Goal: Information Seeking & Learning: Learn about a topic

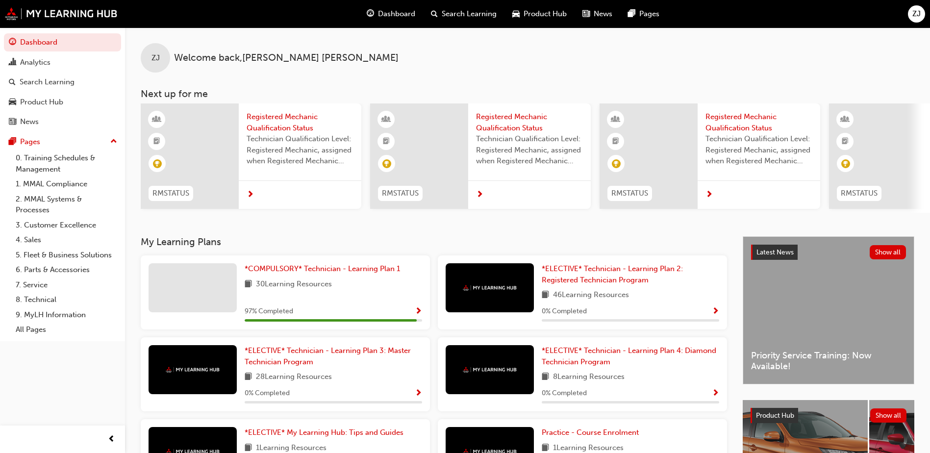
click at [398, 13] on span "Dashboard" at bounding box center [396, 13] width 37 height 11
click at [437, 9] on span "search-icon" at bounding box center [434, 14] width 7 height 12
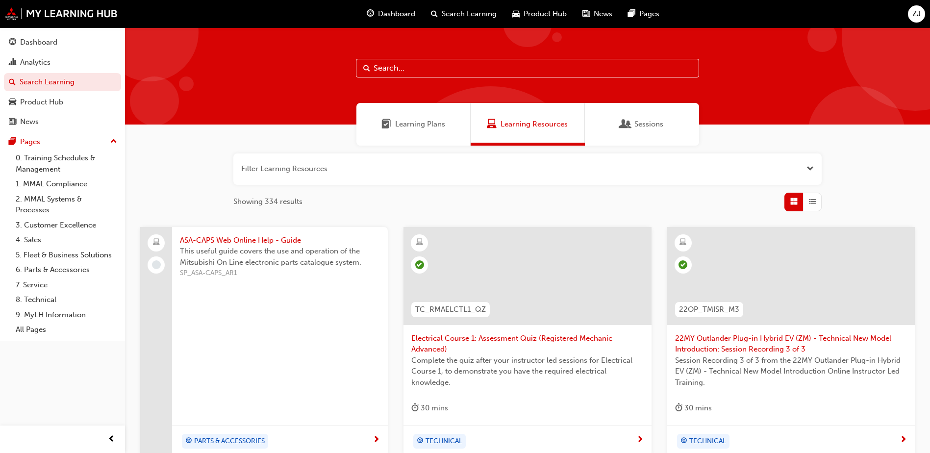
click at [718, 145] on div "Learning Plans Learning Resources Sessions" at bounding box center [527, 124] width 805 height 43
click at [663, 134] on div "Sessions" at bounding box center [642, 124] width 114 height 43
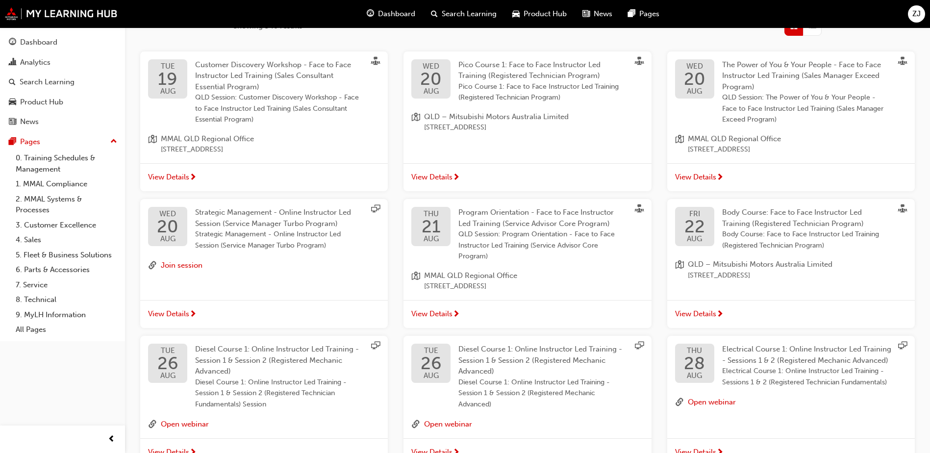
scroll to position [293, 0]
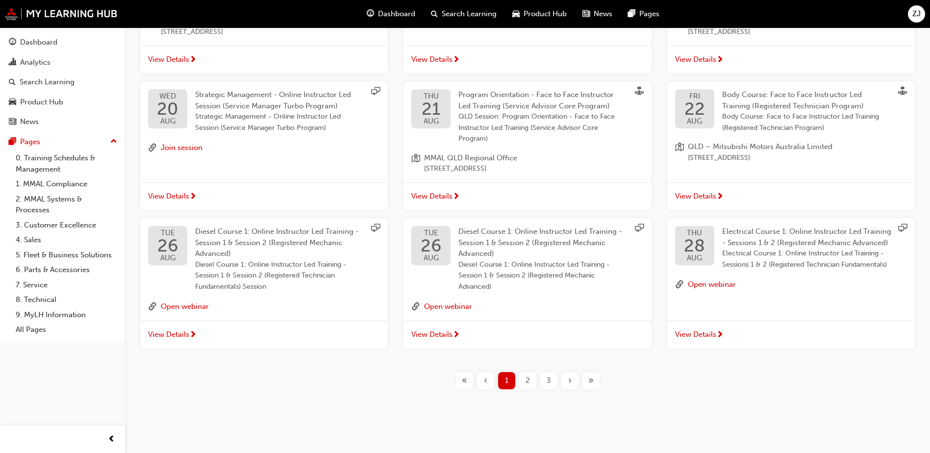
click at [526, 378] on span "2" at bounding box center [528, 380] width 4 height 11
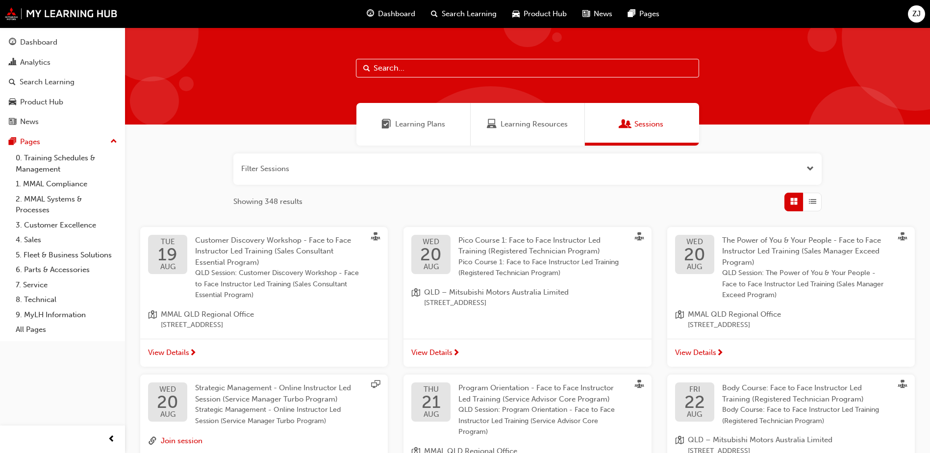
click at [564, 191] on div "Filter Sessions Showing 348 results" at bounding box center [527, 183] width 589 height 58
click at [557, 178] on button "button" at bounding box center [527, 169] width 589 height 31
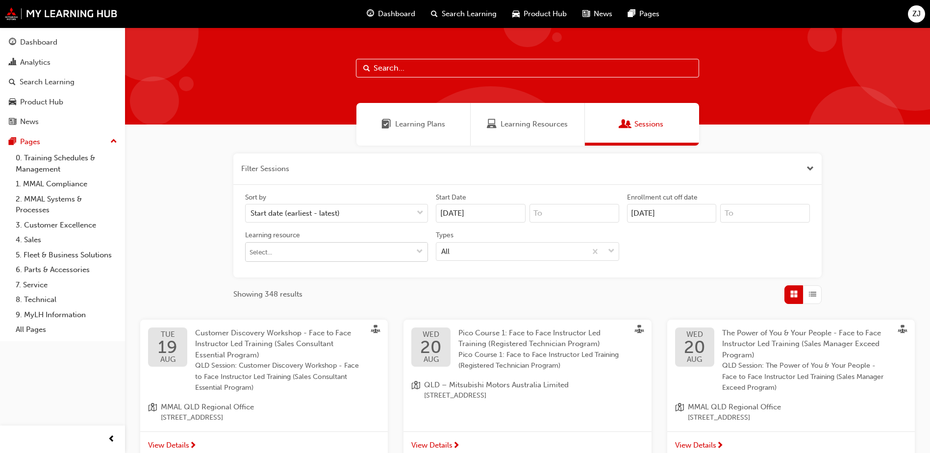
click at [419, 250] on span "down-icon" at bounding box center [419, 252] width 7 height 8
click at [603, 249] on div at bounding box center [596, 252] width 18 height 18
click at [442, 249] on input "Types All" at bounding box center [441, 251] width 1 height 8
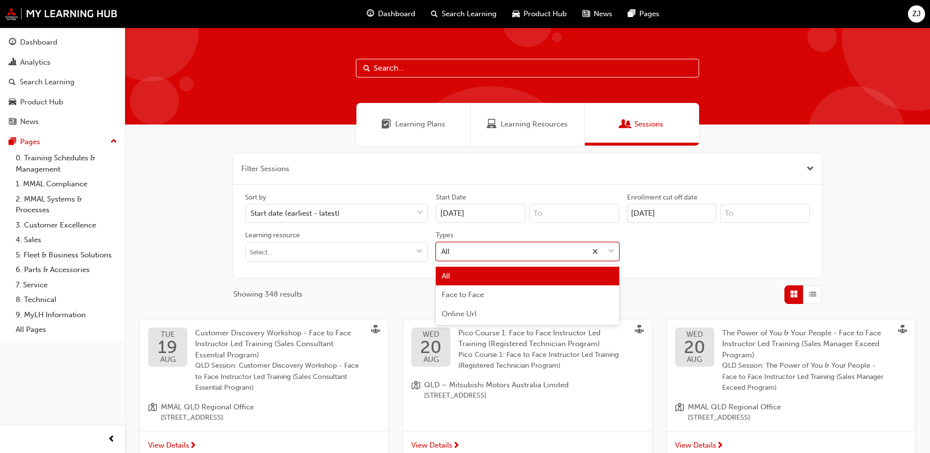
click at [608, 249] on div at bounding box center [603, 252] width 32 height 18
click at [442, 249] on input "Types option All focused, 1 of 3. 3 results available. Use Up and Down to choos…" at bounding box center [441, 251] width 1 height 8
click at [539, 295] on div "Face to Face" at bounding box center [527, 294] width 183 height 19
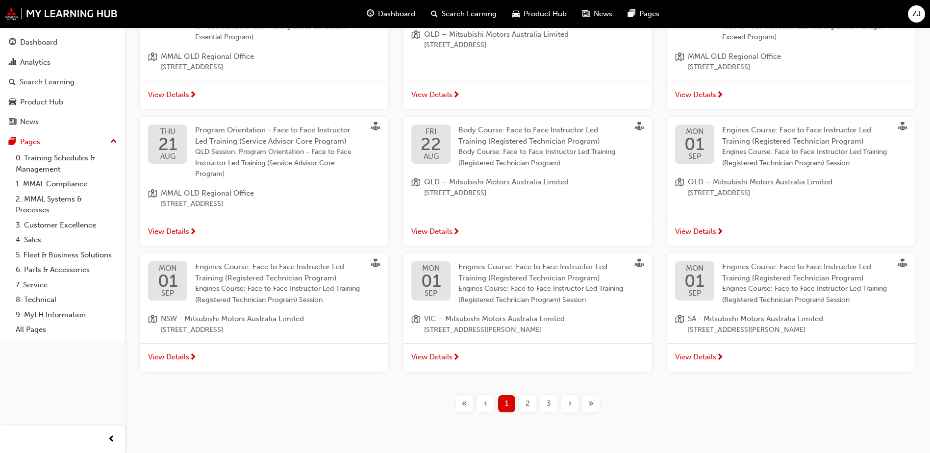
scroll to position [374, 0]
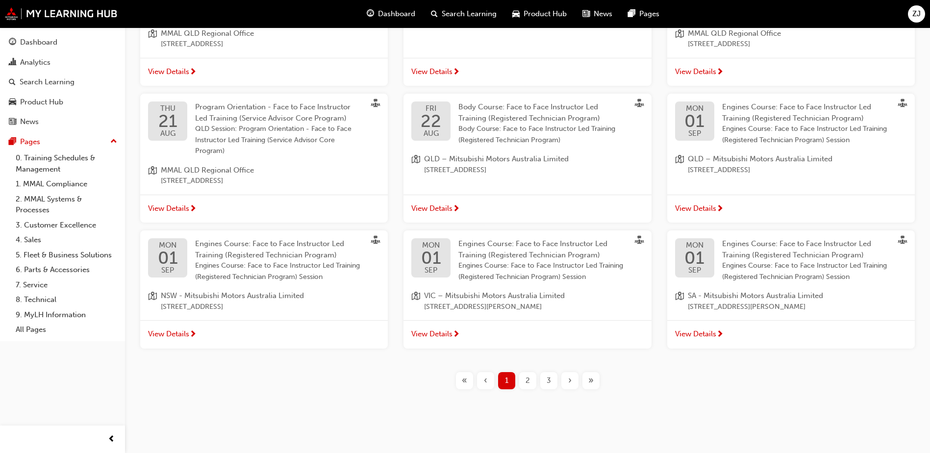
click at [528, 381] on span "2" at bounding box center [528, 380] width 4 height 11
click at [540, 376] on div "3" at bounding box center [548, 380] width 17 height 17
click at [529, 380] on span "2" at bounding box center [528, 380] width 4 height 11
click at [572, 383] on div "›" at bounding box center [570, 380] width 17 height 17
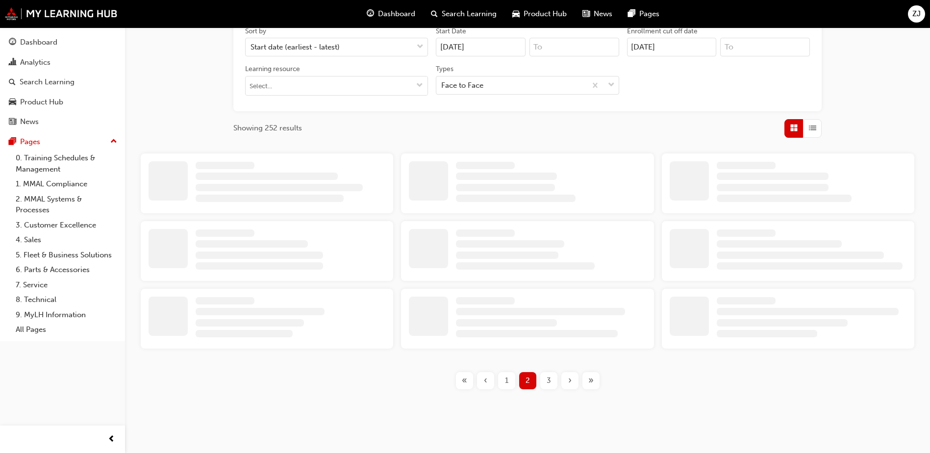
scroll to position [374, 0]
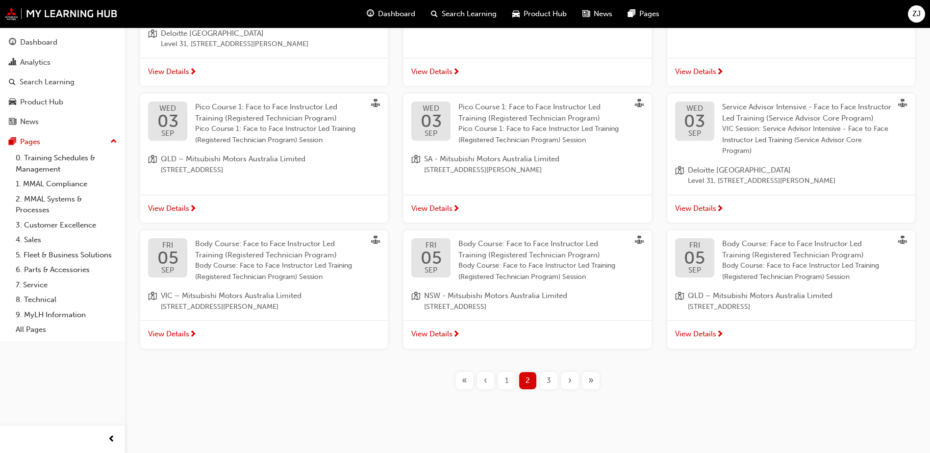
click at [570, 389] on div "›" at bounding box center [570, 380] width 17 height 17
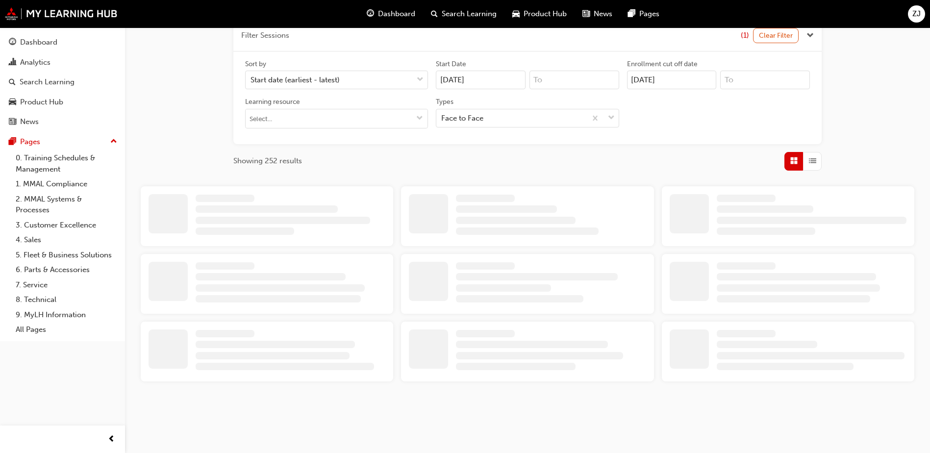
scroll to position [374, 0]
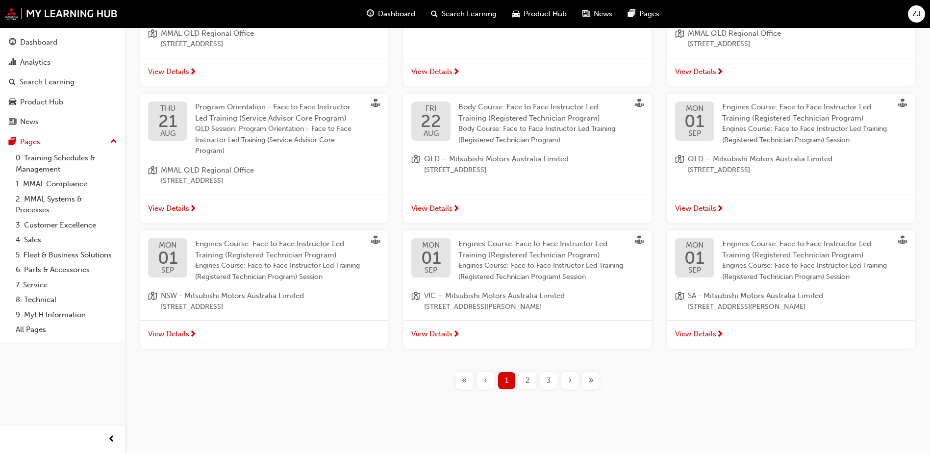
click at [573, 384] on div "›" at bounding box center [570, 380] width 17 height 17
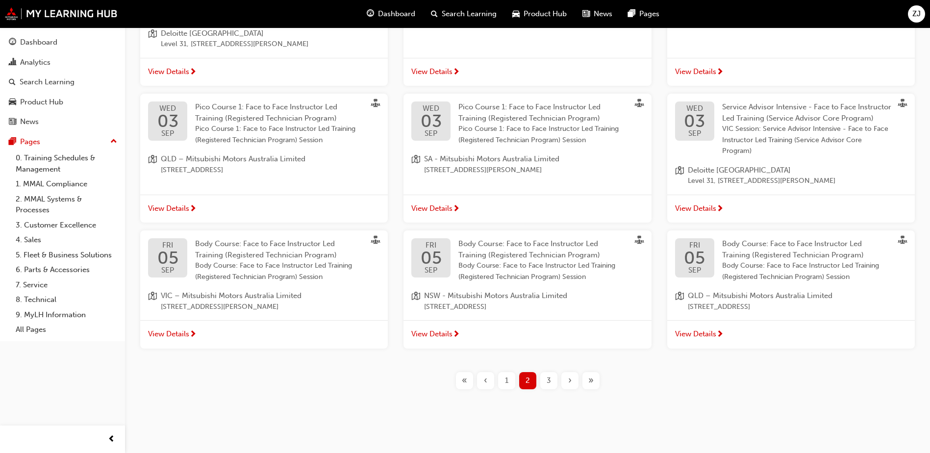
click at [572, 389] on div "›" at bounding box center [570, 380] width 17 height 17
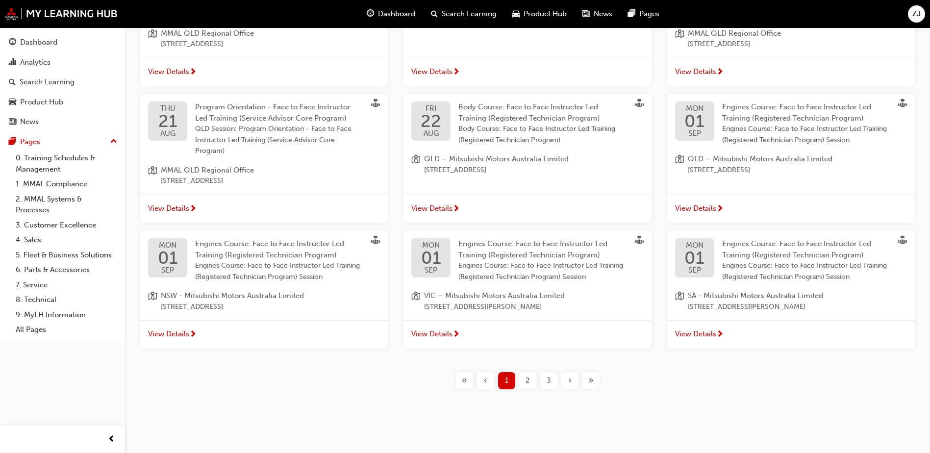
click at [572, 381] on div "›" at bounding box center [570, 380] width 17 height 17
click at [549, 385] on span "3" at bounding box center [549, 380] width 4 height 11
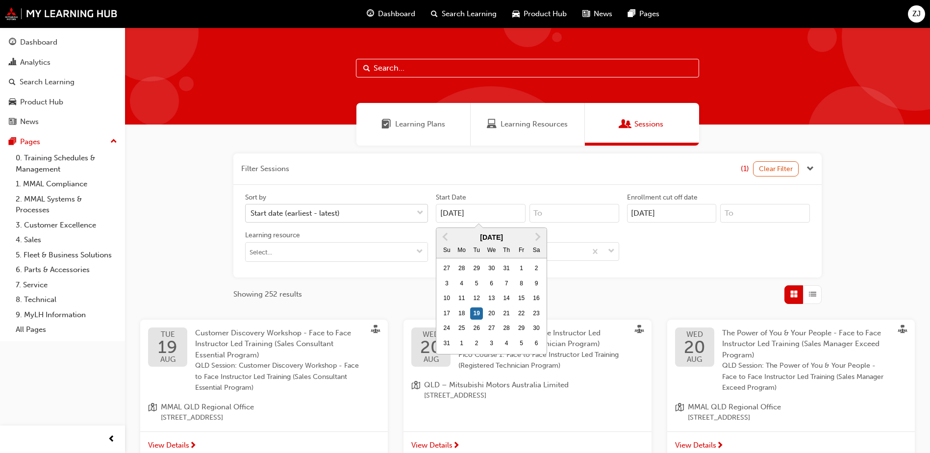
drag, startPoint x: 492, startPoint y: 216, endPoint x: 405, endPoint y: 215, distance: 87.8
click at [405, 215] on div "Sort by Start date (earliest - latest) Start Date [DATE] Previous Month Next Mo…" at bounding box center [527, 231] width 573 height 77
click at [537, 239] on span "Next Month" at bounding box center [537, 236] width 0 height 11
click at [533, 296] on div "20" at bounding box center [536, 298] width 13 height 13
click at [526, 223] on input "[DATE]" at bounding box center [481, 213] width 90 height 19
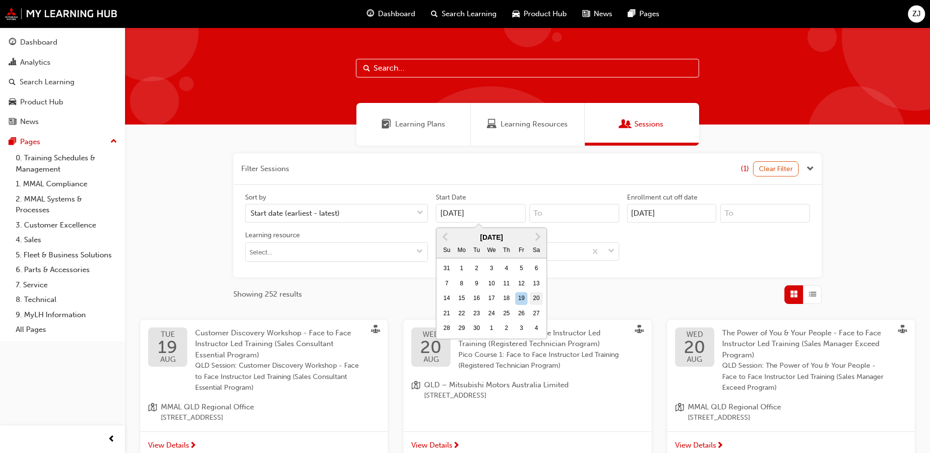
type input "[DATE]"
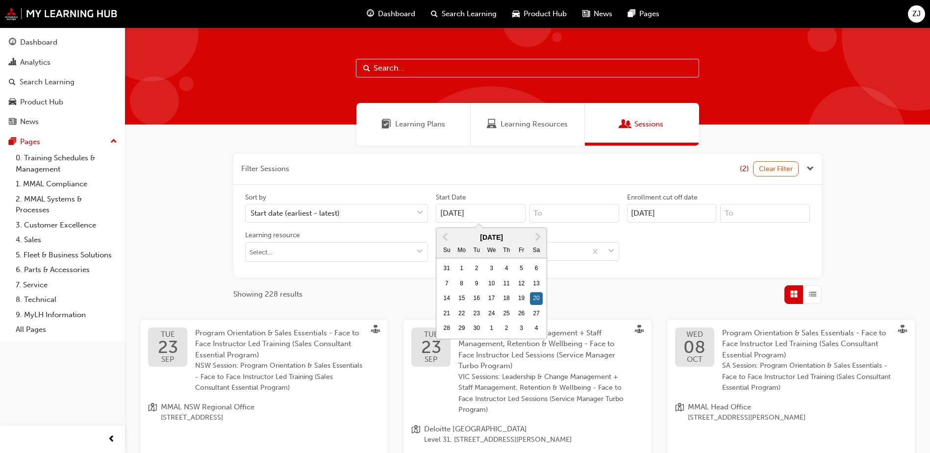
click at [694, 210] on input "[DATE]" at bounding box center [672, 213] width 90 height 19
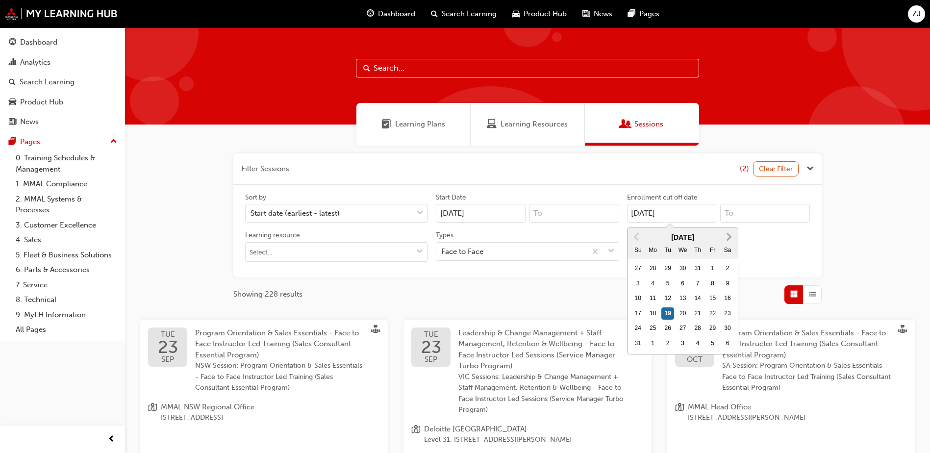
click at [731, 234] on button "Next Month" at bounding box center [729, 237] width 16 height 16
click at [640, 232] on button "Previous Month" at bounding box center [637, 237] width 16 height 16
click at [676, 308] on div "19 20 21 22 23 24 25" at bounding box center [683, 313] width 104 height 15
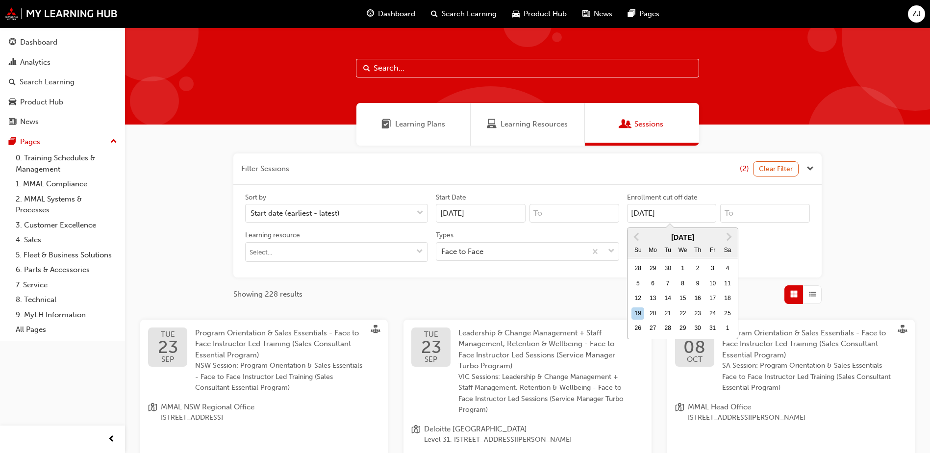
click at [676, 223] on input "[DATE]" at bounding box center [672, 213] width 90 height 19
click at [680, 312] on div "22" at bounding box center [683, 314] width 13 height 13
click at [680, 223] on input "[DATE]" at bounding box center [672, 213] width 90 height 19
type input "[DATE]"
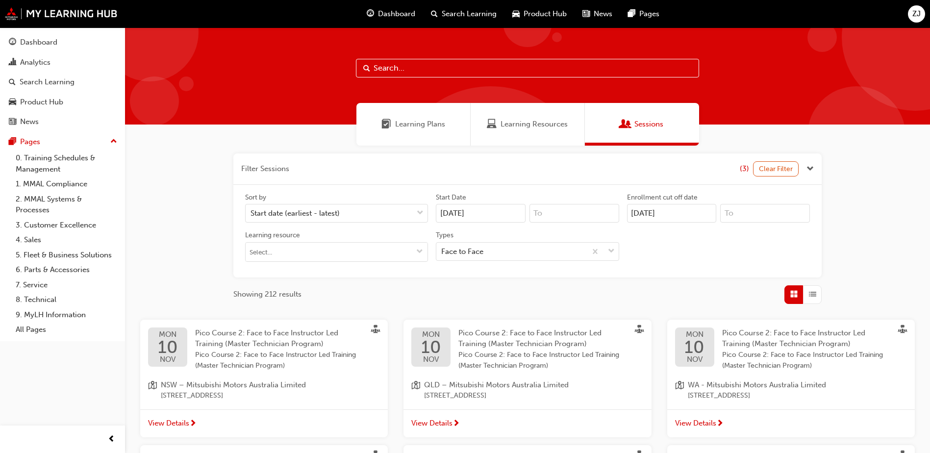
click at [796, 259] on div "Sort by Start date (earliest - latest) Start Date [DATE] Enrollment cut off dat…" at bounding box center [527, 231] width 573 height 77
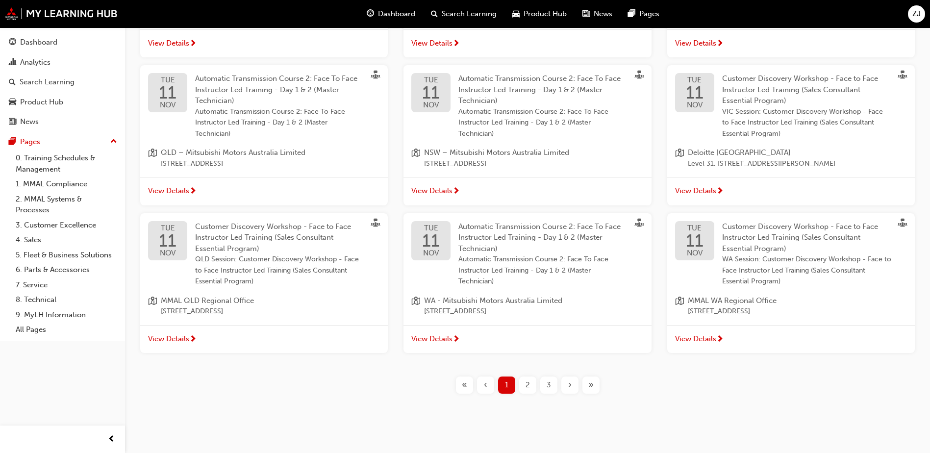
scroll to position [385, 0]
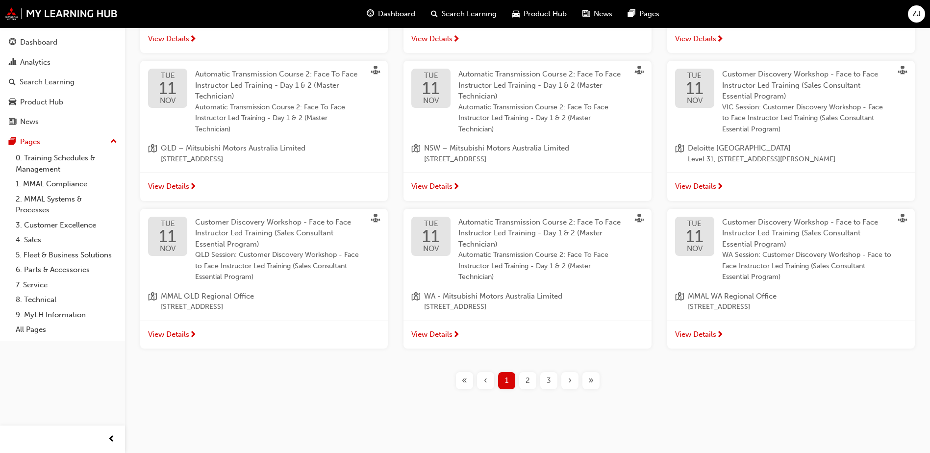
click at [527, 381] on span "2" at bounding box center [528, 380] width 4 height 11
click at [570, 383] on span "›" at bounding box center [569, 380] width 3 height 11
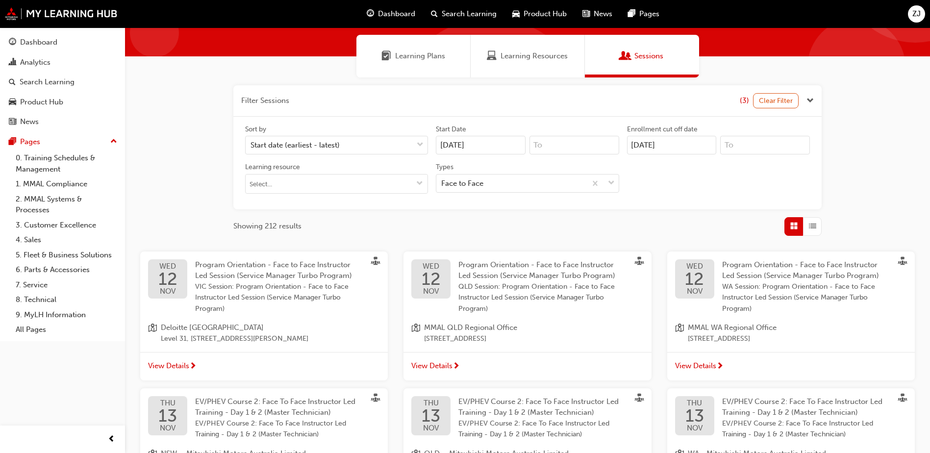
scroll to position [362, 0]
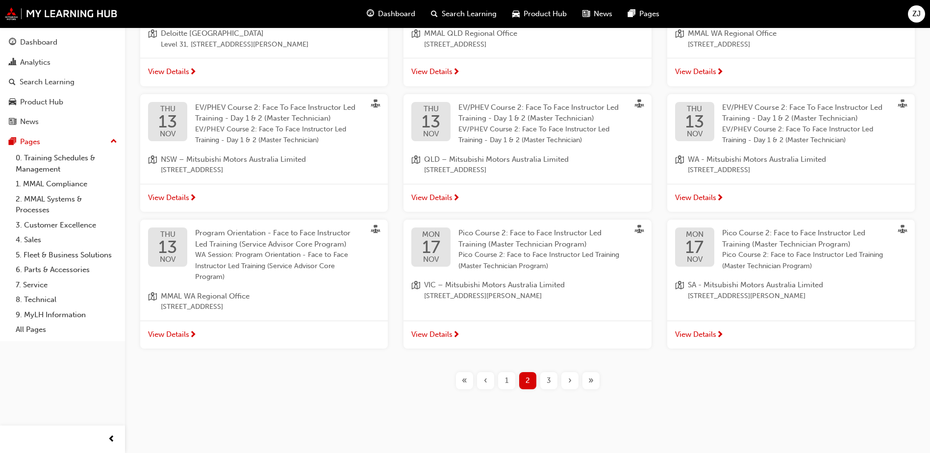
click at [492, 382] on div "‹" at bounding box center [485, 380] width 17 height 17
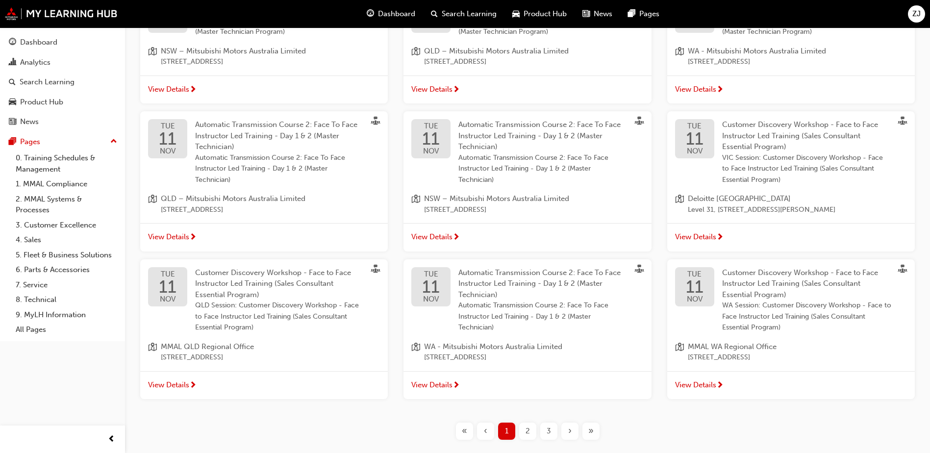
scroll to position [385, 0]
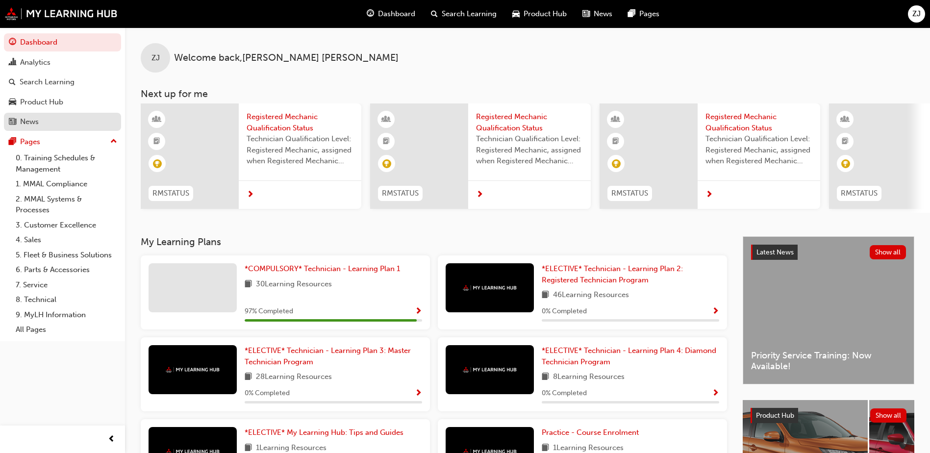
click at [52, 125] on div "News" at bounding box center [62, 122] width 107 height 12
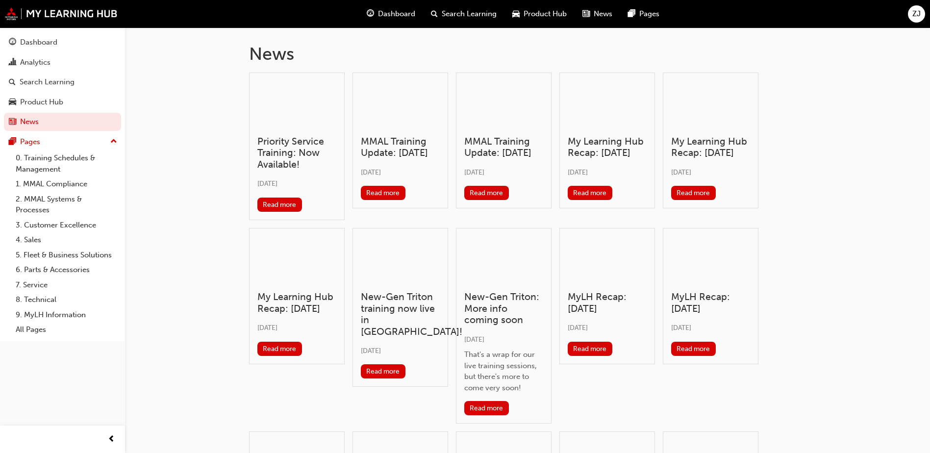
click at [237, 132] on div "News Priority Service Training: Now Available! [DATE] Read more MMAL Training U…" at bounding box center [527, 329] width 589 height 605
click at [323, 122] on div at bounding box center [296, 105] width 79 height 48
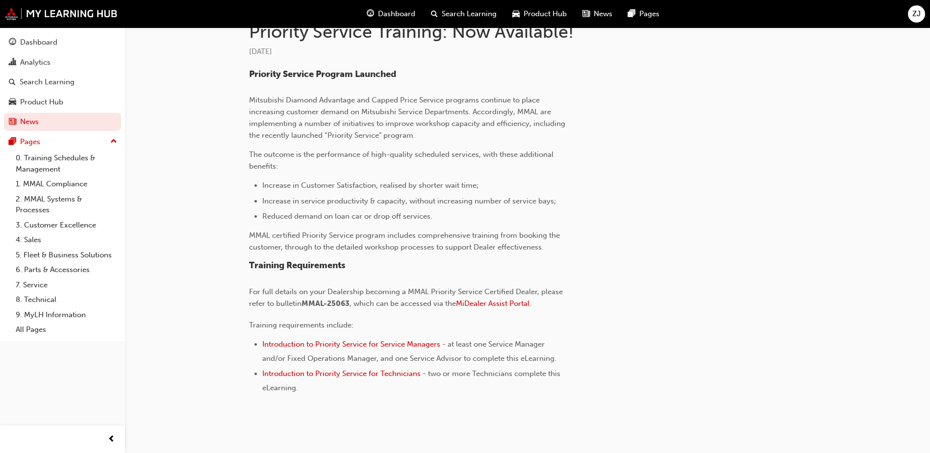
scroll to position [254, 0]
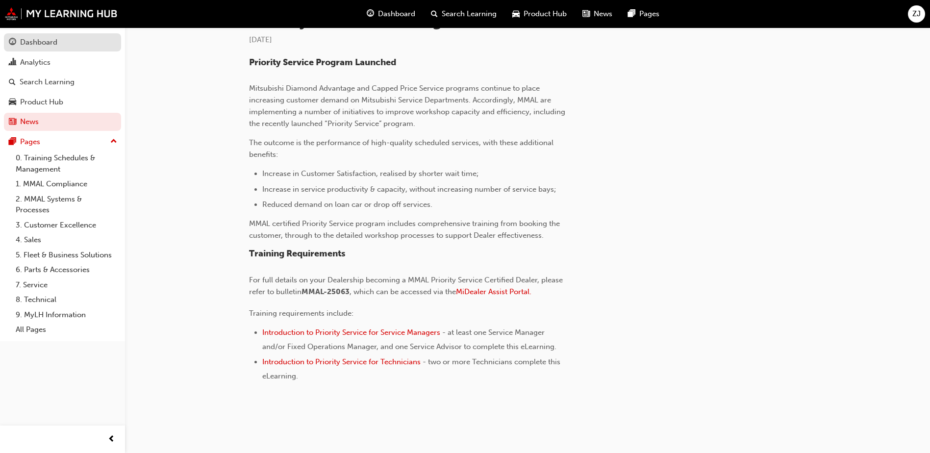
click at [64, 47] on div "Dashboard" at bounding box center [62, 42] width 107 height 12
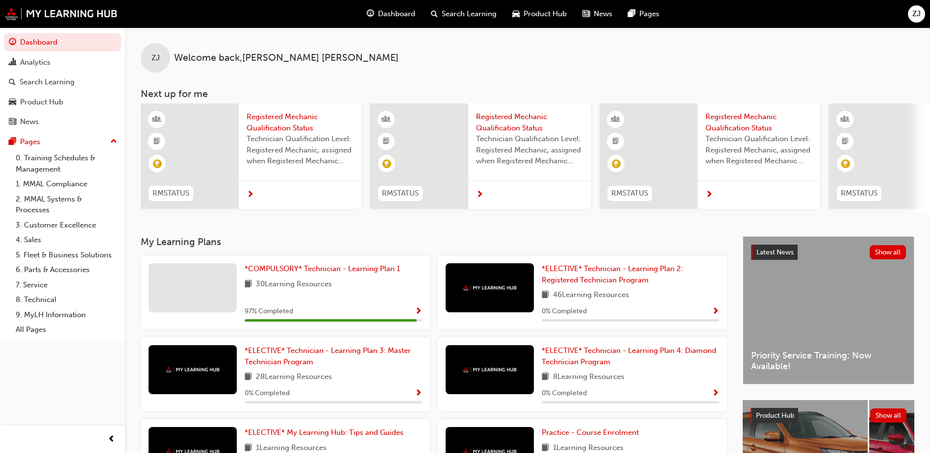
click at [499, 12] on div "Search Learning" at bounding box center [463, 14] width 81 height 20
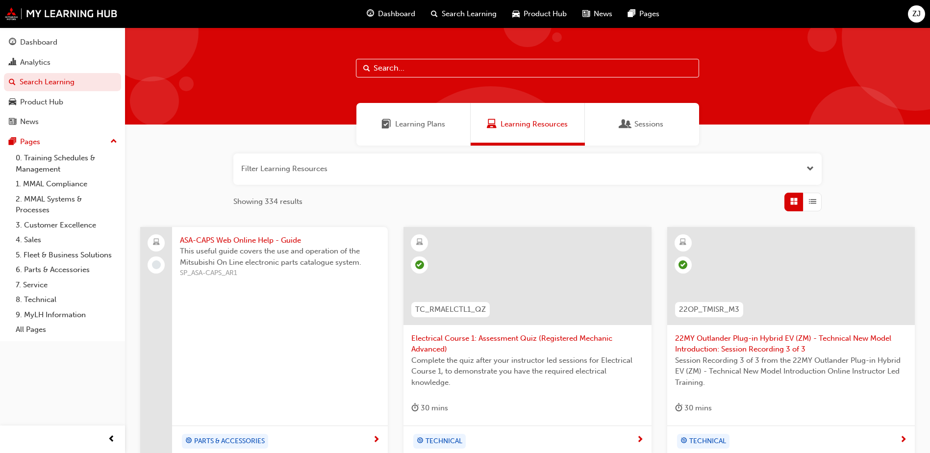
click at [628, 135] on div "Sessions" at bounding box center [642, 124] width 114 height 43
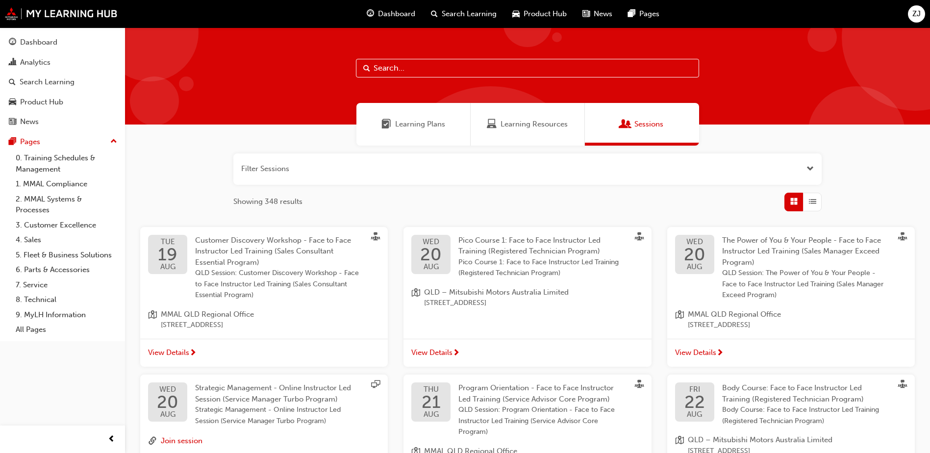
click at [480, 172] on button "button" at bounding box center [527, 169] width 589 height 31
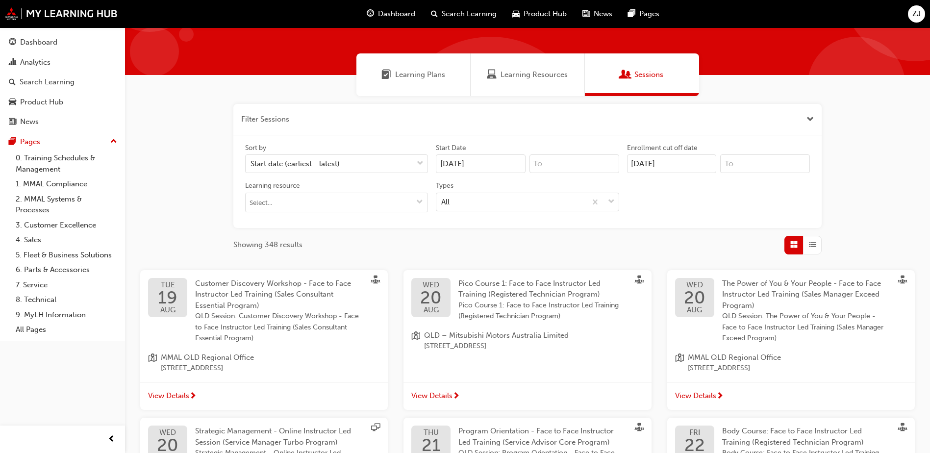
scroll to position [49, 0]
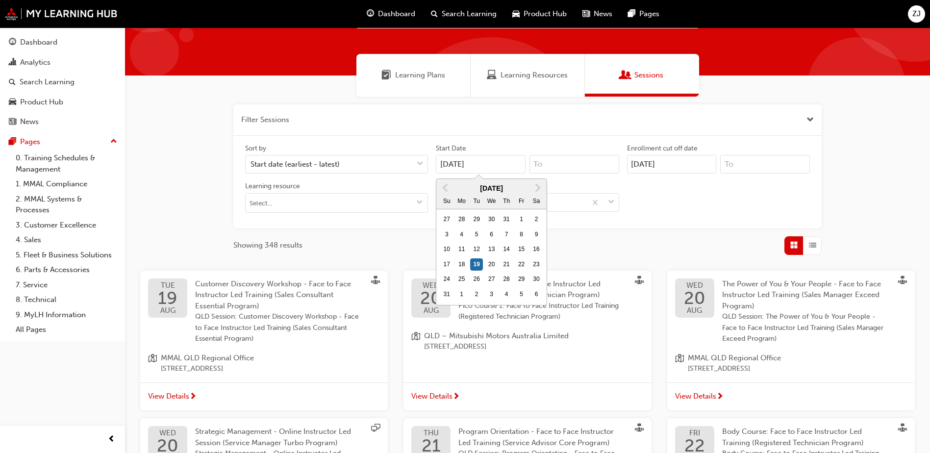
click at [467, 156] on input "[DATE]" at bounding box center [481, 164] width 90 height 19
click at [449, 261] on div "17" at bounding box center [446, 264] width 13 height 13
click at [449, 174] on input "[DATE]" at bounding box center [481, 164] width 90 height 19
type input "17/08/25"
click at [604, 231] on div "Filter Sessions (1) Clear Filter Sort by Start date (earliest - latest) Start D…" at bounding box center [527, 179] width 589 height 151
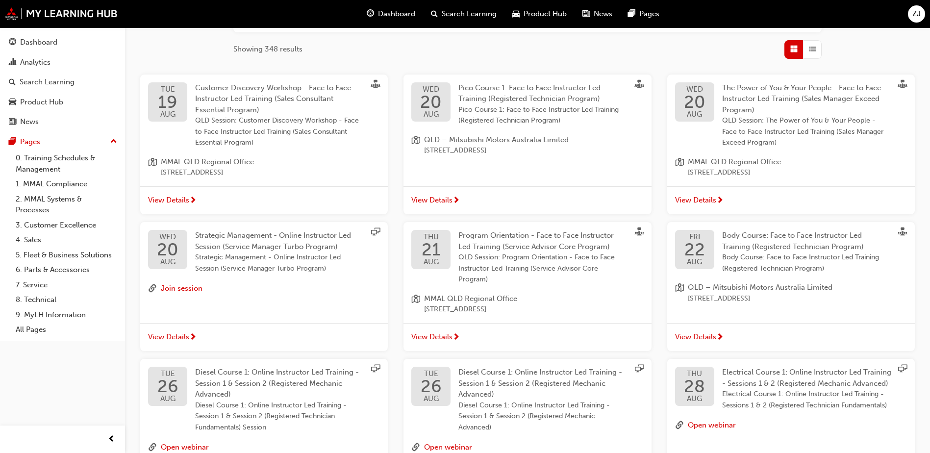
scroll to position [386, 0]
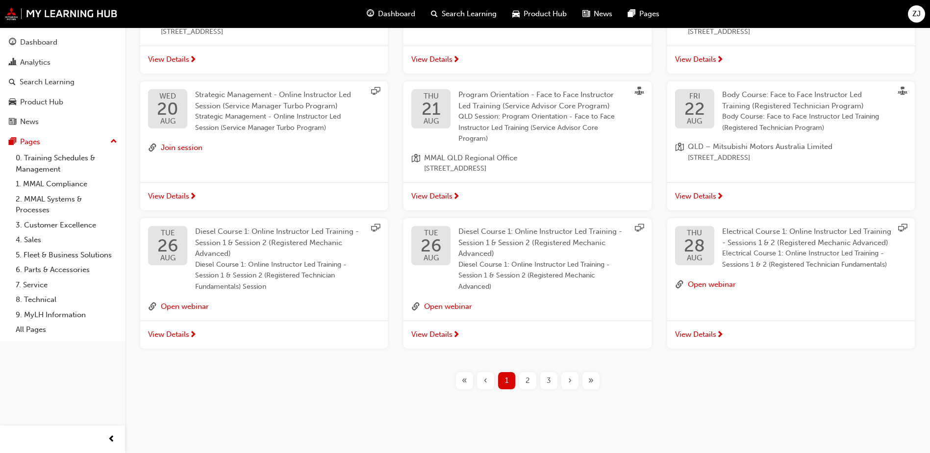
click at [526, 383] on span "2" at bounding box center [528, 380] width 4 height 11
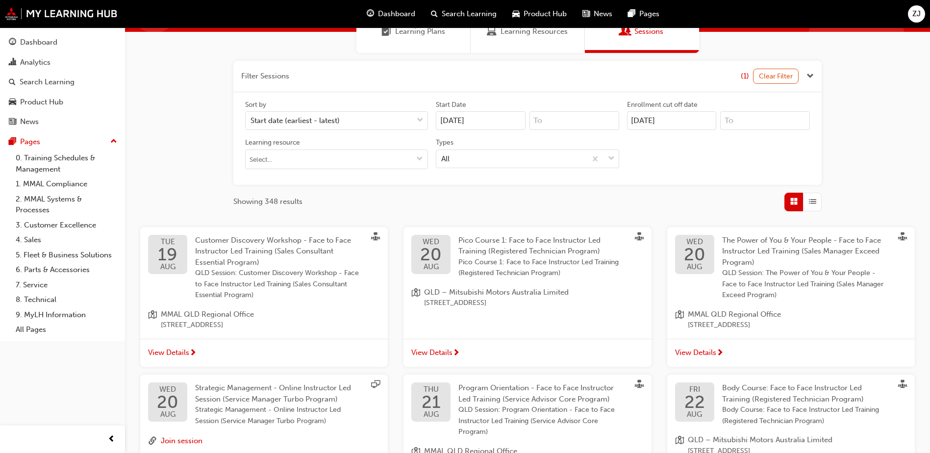
scroll to position [92, 0]
click at [398, 163] on input "Learning resource" at bounding box center [337, 160] width 182 height 19
type input "ASX"
click at [520, 157] on div "All" at bounding box center [512, 159] width 150 height 17
click at [442, 157] on input "Types All" at bounding box center [441, 159] width 1 height 8
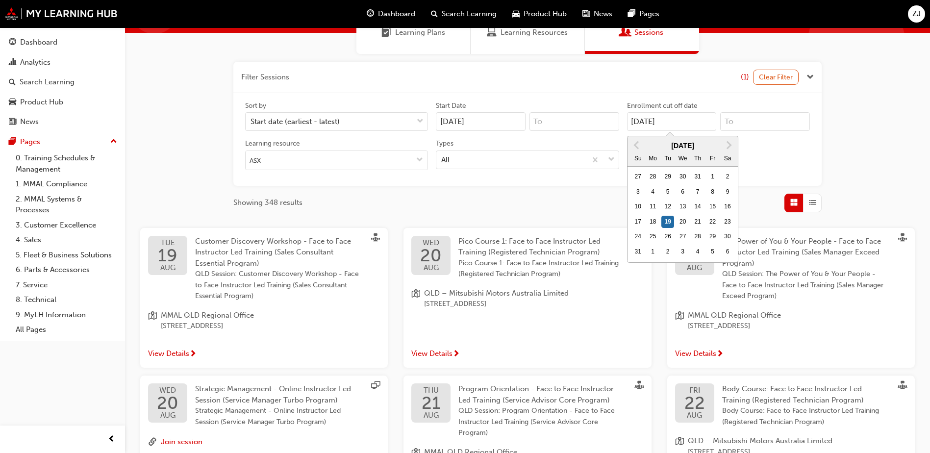
click at [652, 127] on input "[DATE]" at bounding box center [672, 121] width 90 height 19
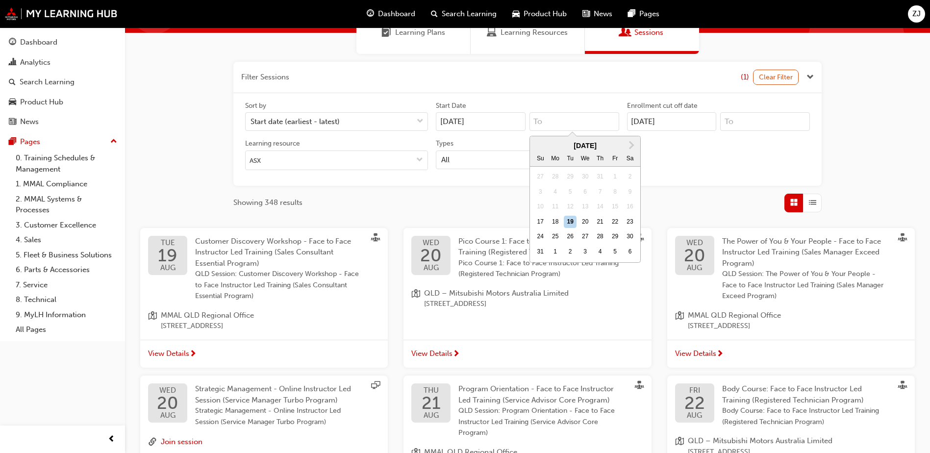
click at [572, 130] on input "Next Month August 2025 Su Mo Tu We Th Fr Sa 27 28 29 30 31 1 2 3 4 5 6 7 8 9 10…" at bounding box center [575, 121] width 90 height 19
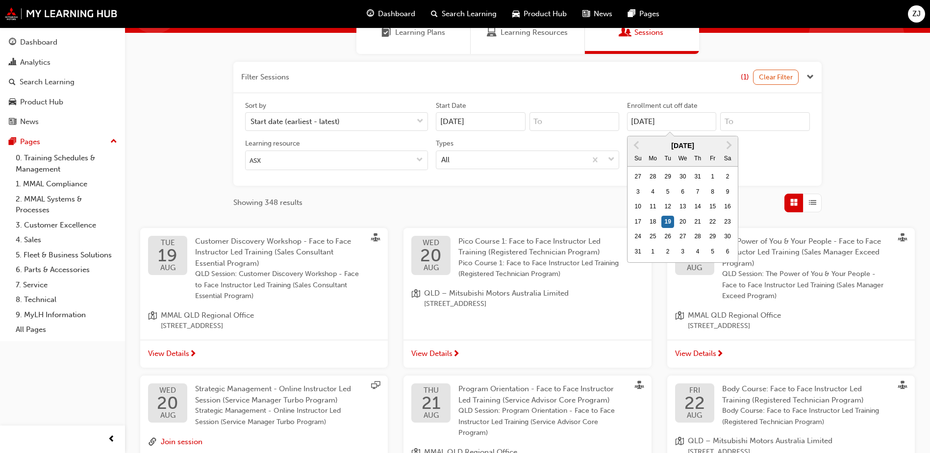
click at [682, 118] on input "[DATE]" at bounding box center [672, 121] width 90 height 19
click at [728, 143] on span "Next Month" at bounding box center [728, 144] width 0 height 11
click at [696, 179] on div "2" at bounding box center [698, 177] width 13 height 13
click at [696, 131] on input "[DATE]" at bounding box center [672, 121] width 90 height 19
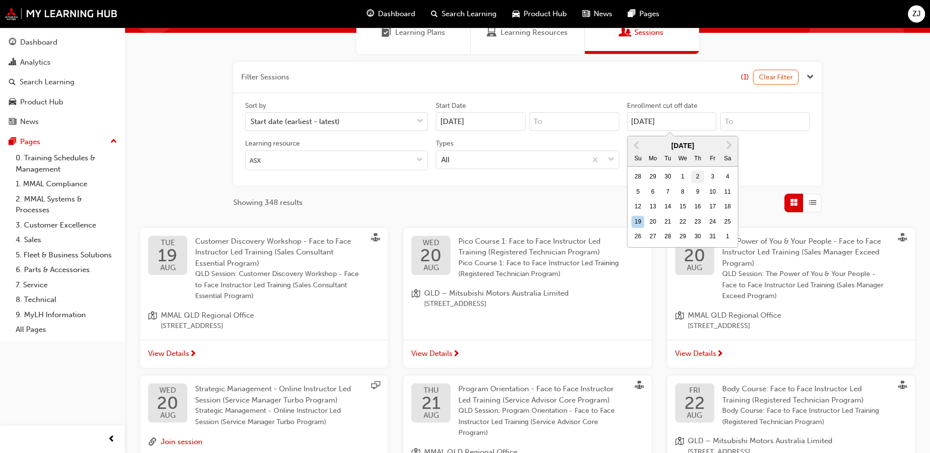
type input "02/10/25"
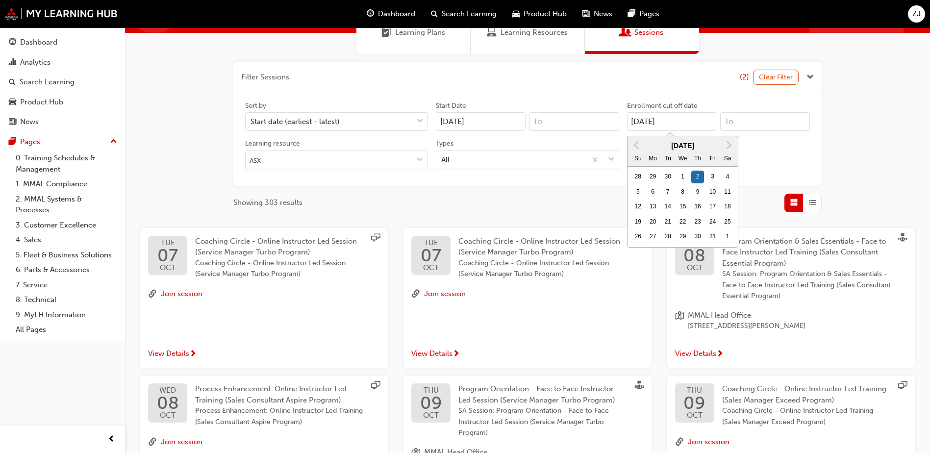
click at [561, 199] on div "Showing 303 results" at bounding box center [527, 203] width 589 height 19
click at [391, 163] on input "ASX" at bounding box center [337, 160] width 182 height 19
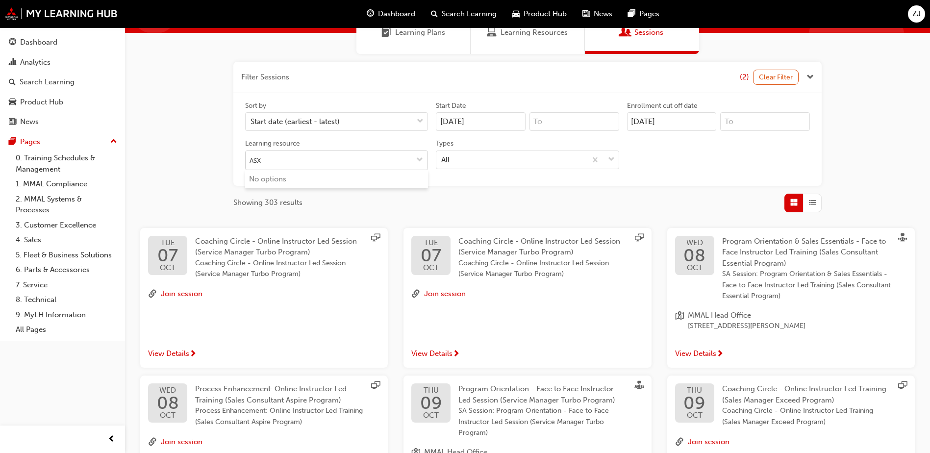
drag, startPoint x: 412, startPoint y: 156, endPoint x: 425, endPoint y: 164, distance: 14.7
click at [418, 161] on button "Learning resource ASX No options" at bounding box center [420, 160] width 16 height 19
